Goal: Task Accomplishment & Management: Manage account settings

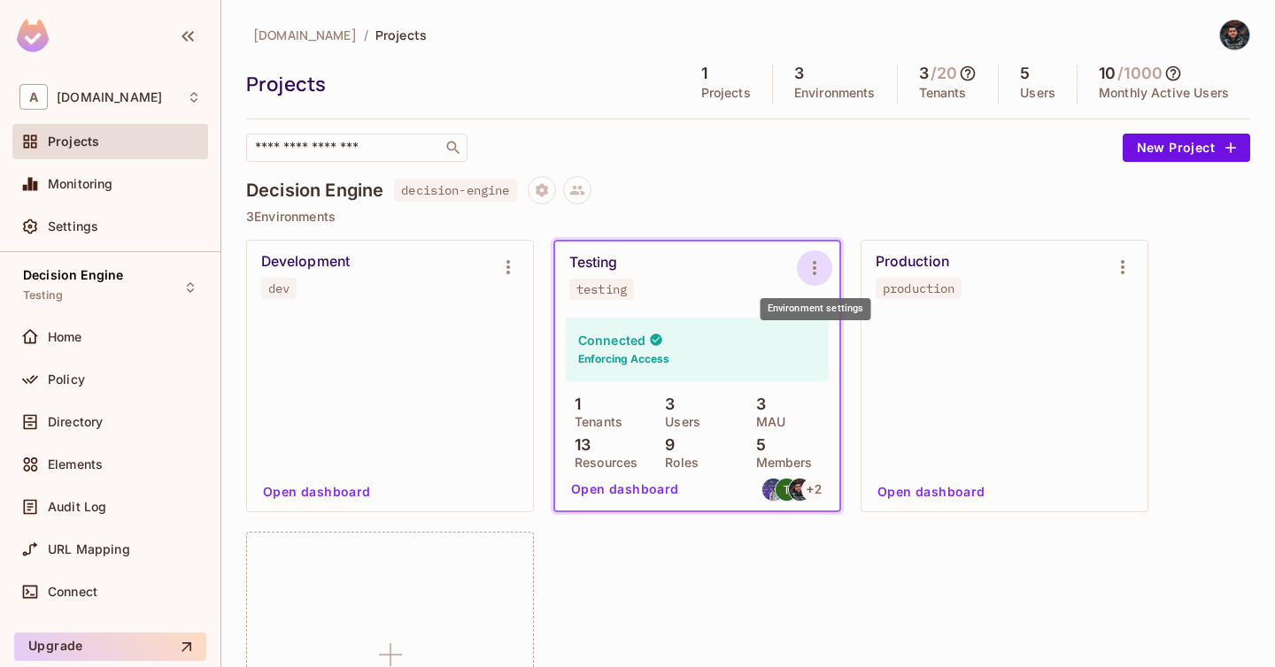
click at [820, 268] on icon "Environment settings" at bounding box center [814, 268] width 21 height 21
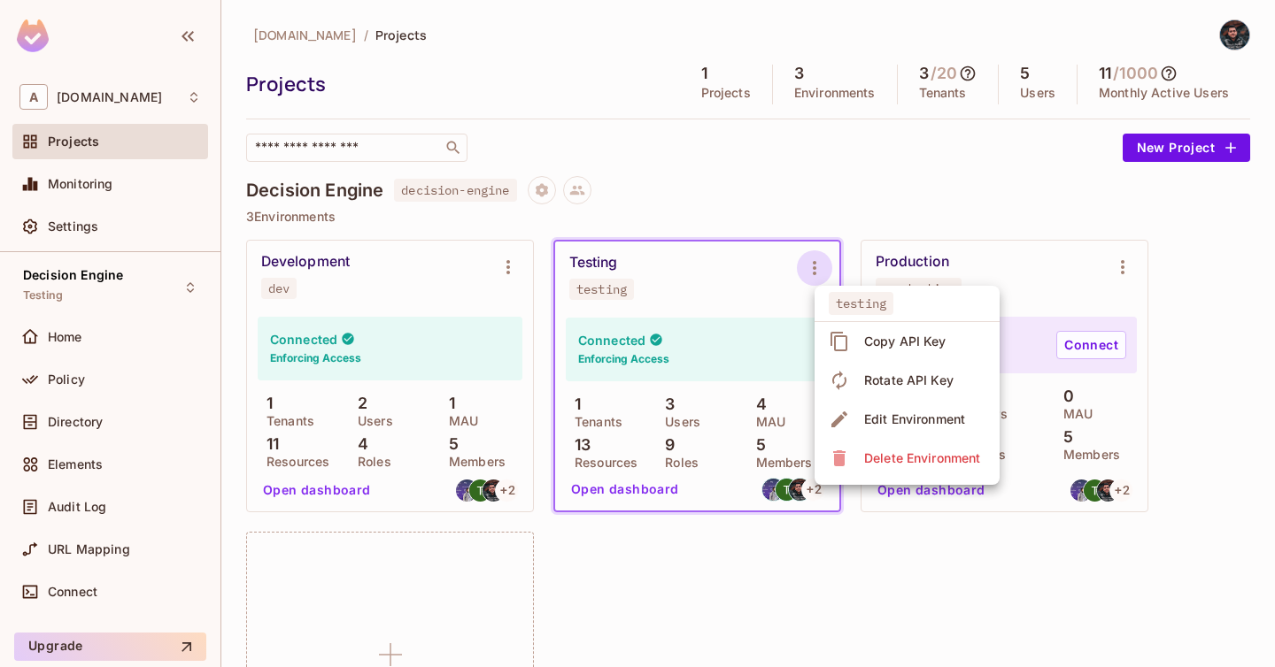
click at [848, 343] on icon at bounding box center [839, 341] width 21 height 21
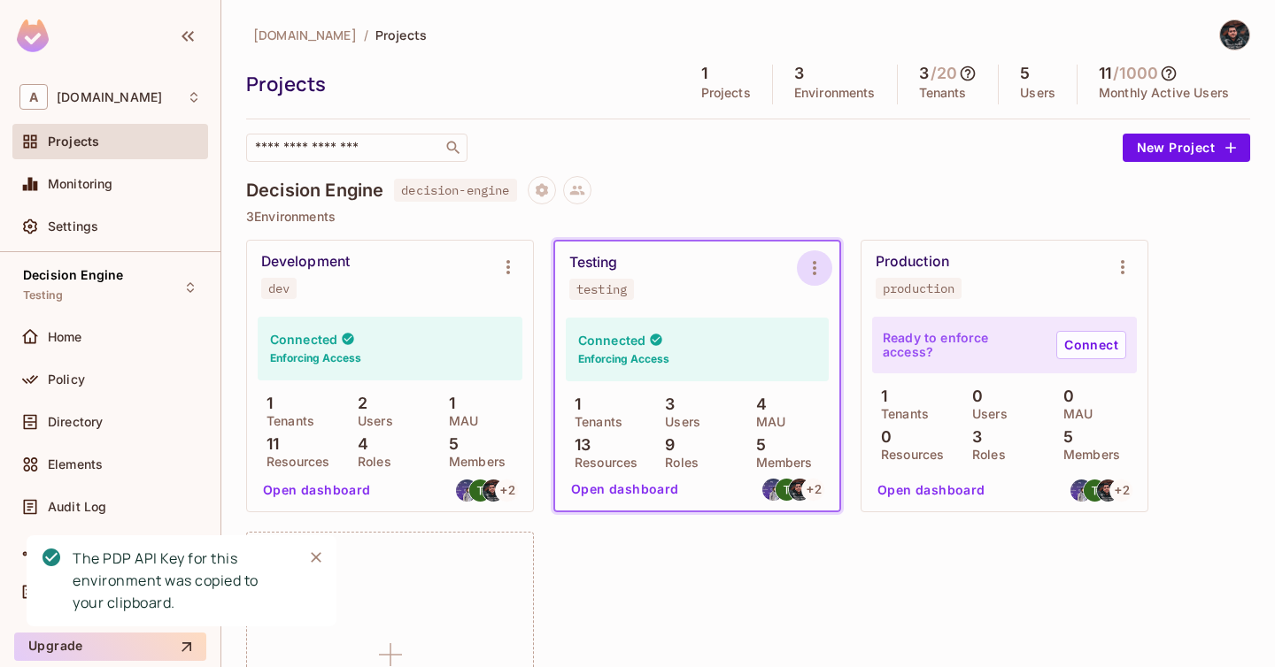
click at [813, 269] on icon "Environment settings" at bounding box center [815, 268] width 4 height 14
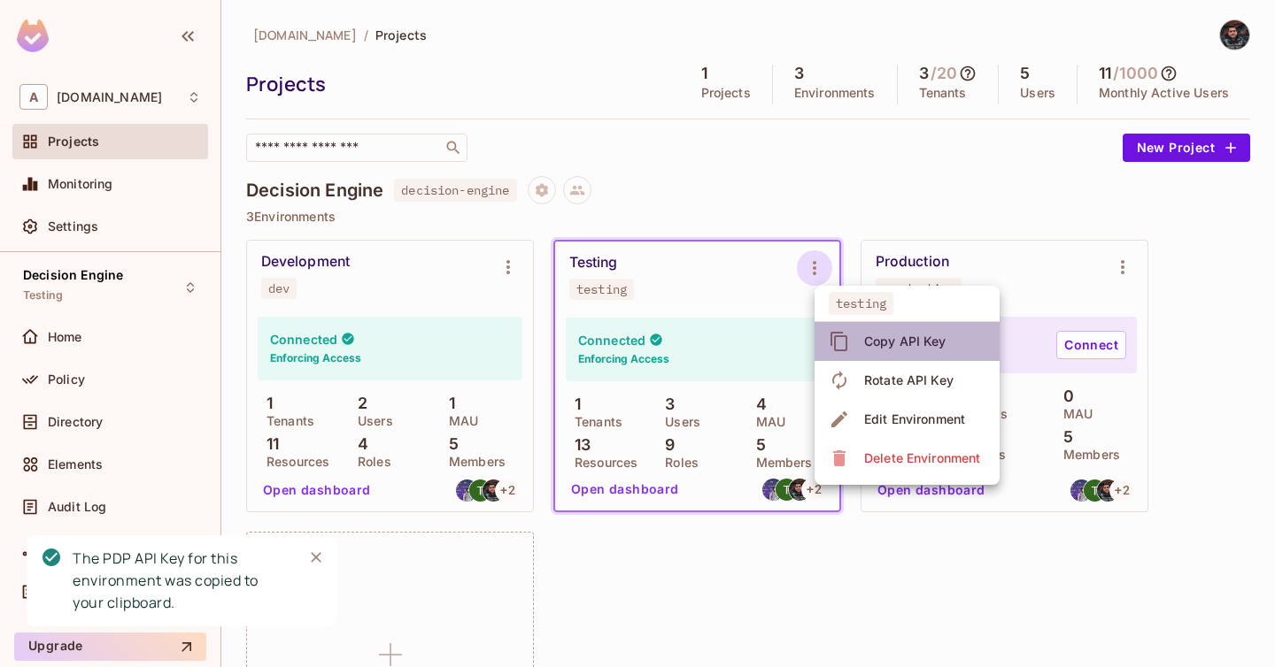
click at [868, 342] on div "Copy API Key" at bounding box center [905, 342] width 82 height 18
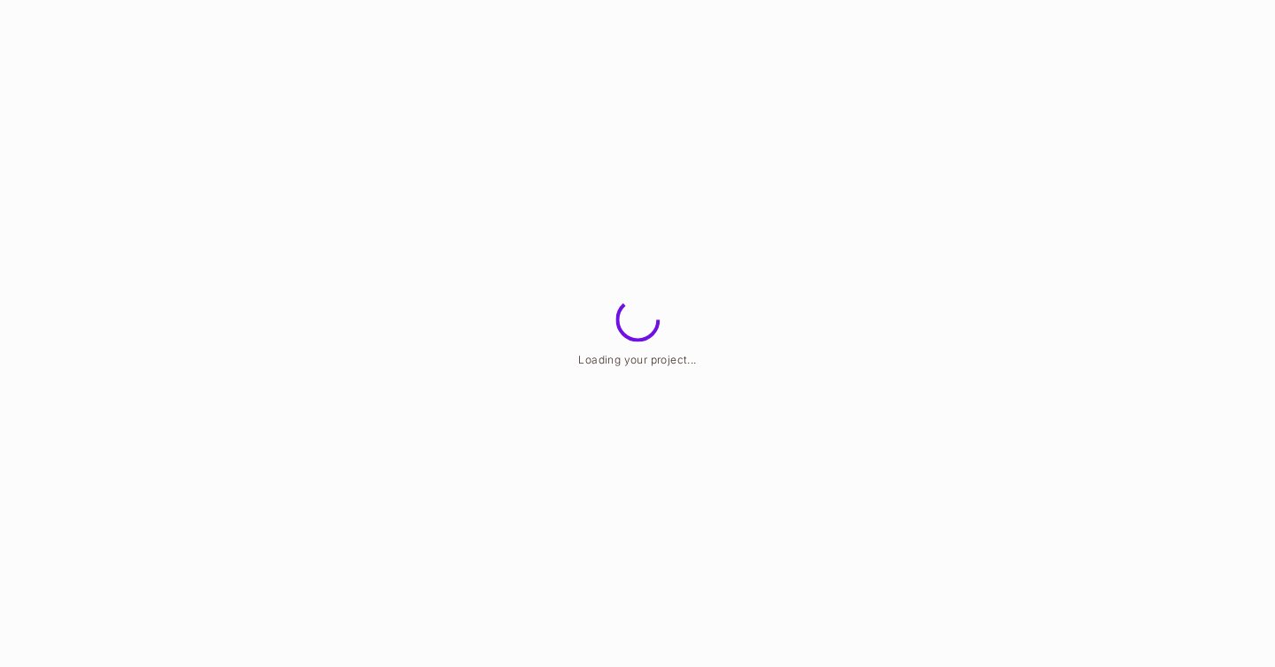
click at [105, 0] on html "Loading your project..." at bounding box center [637, 0] width 1275 height 0
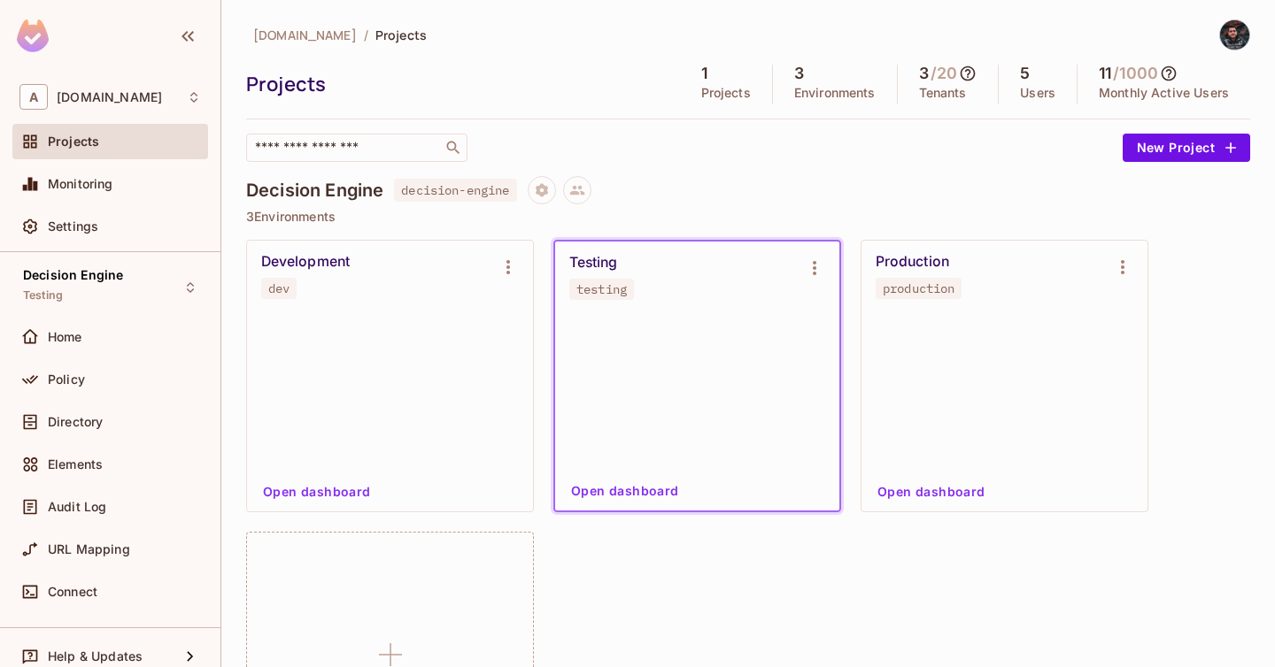
click at [105, 387] on div "Policy" at bounding box center [109, 379] width 181 height 21
